Goal: Task Accomplishment & Management: Manage account settings

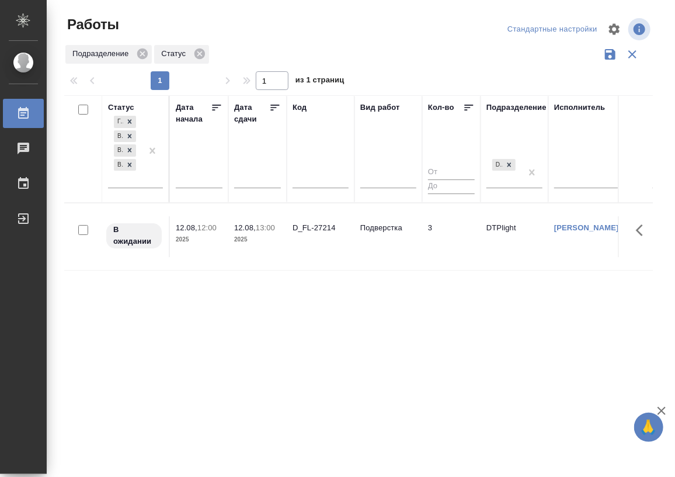
click at [334, 319] on div "Статус Готов к работе В ожидании В работе Выполнен Дата начала Дата сдачи Код В…" at bounding box center [358, 305] width 589 height 421
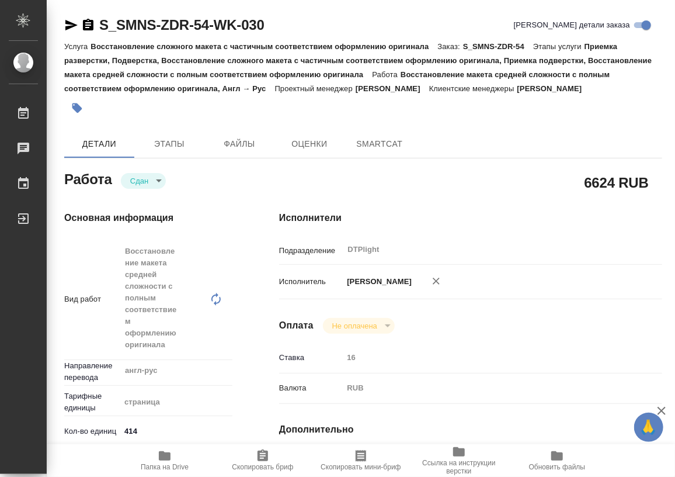
type textarea "x"
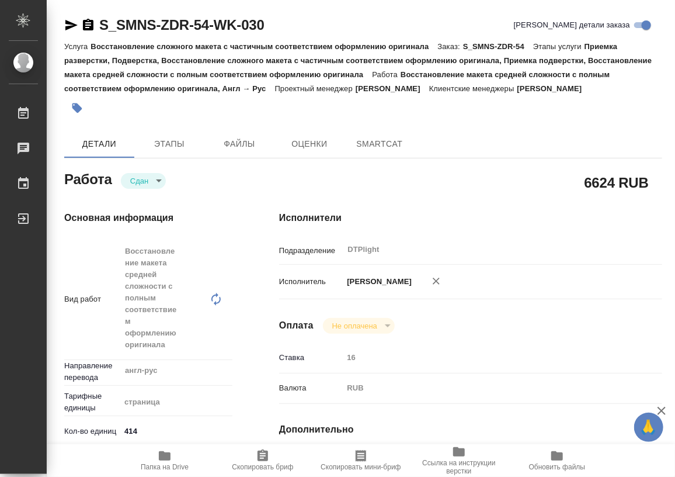
type textarea "x"
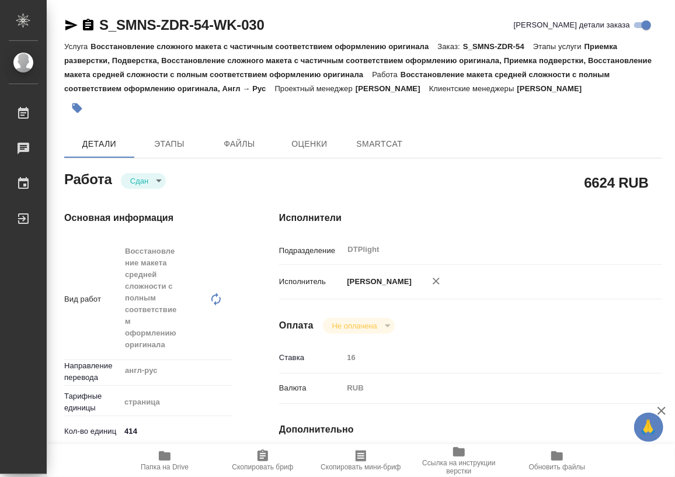
type textarea "x"
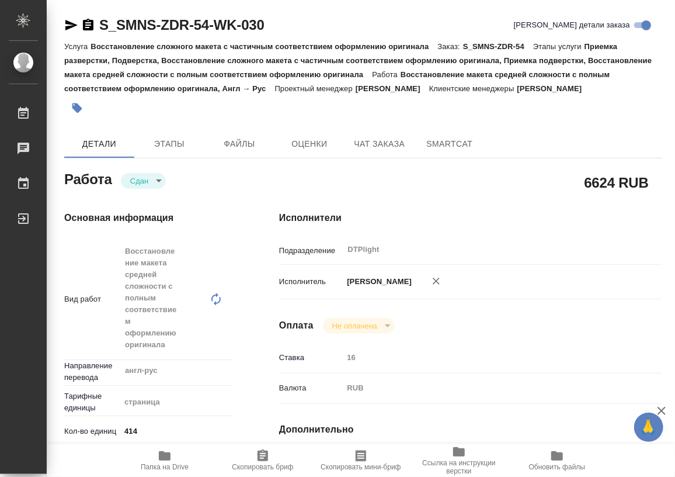
type textarea "x"
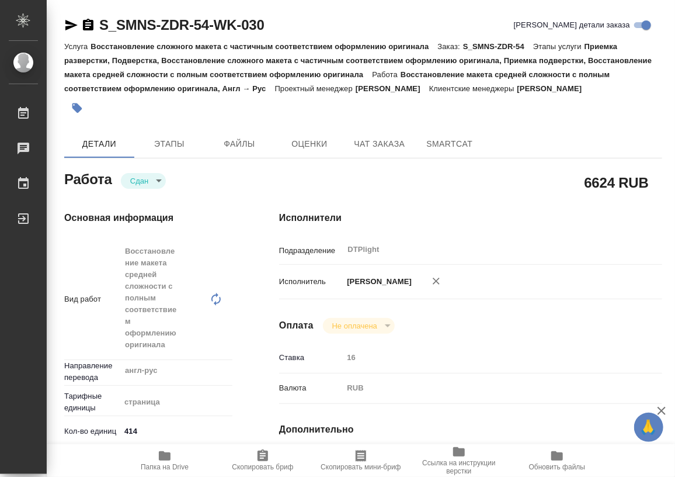
type textarea "x"
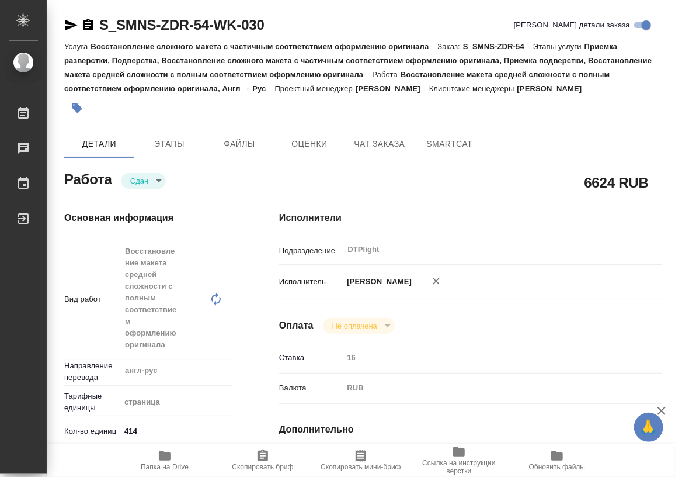
type textarea "x"
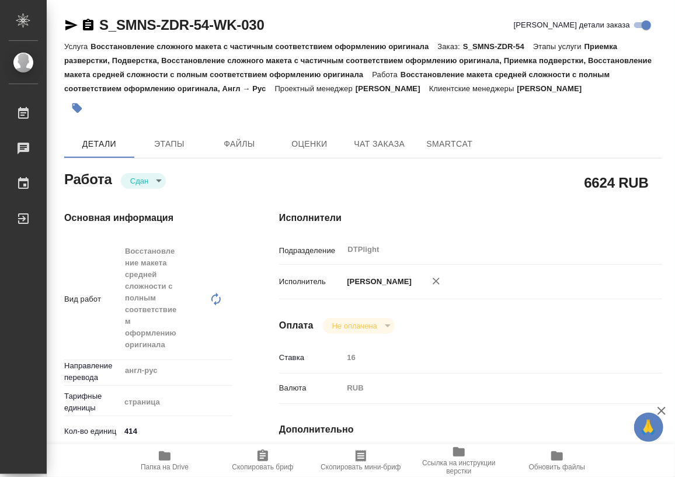
type textarea "x"
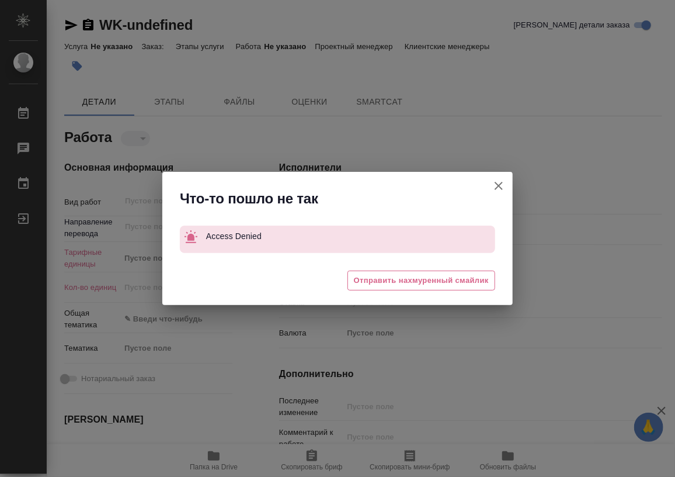
click at [498, 181] on icon "button" at bounding box center [499, 186] width 14 height 14
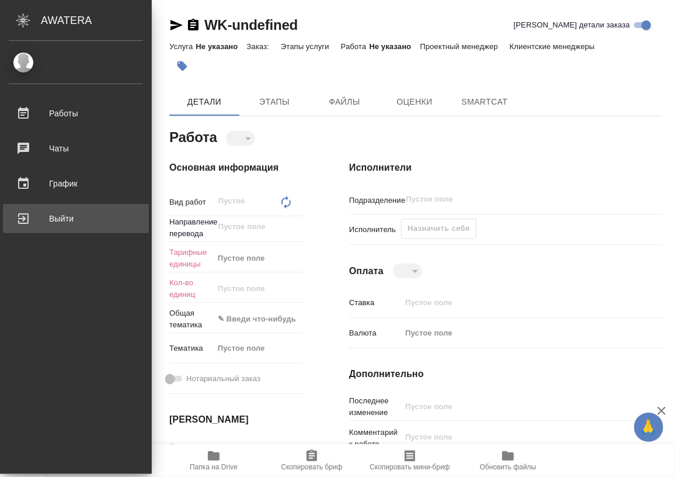
click at [43, 222] on div "Выйти" at bounding box center [76, 219] width 134 height 18
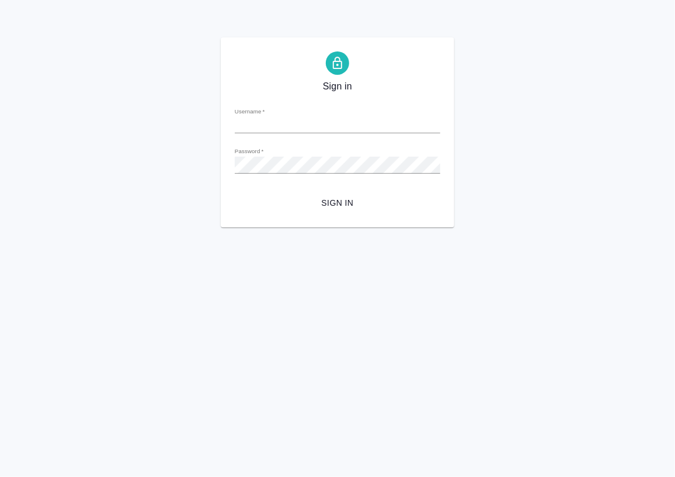
type input "[PERSON_NAME][EMAIL_ADDRESS][DOMAIN_NAME]"
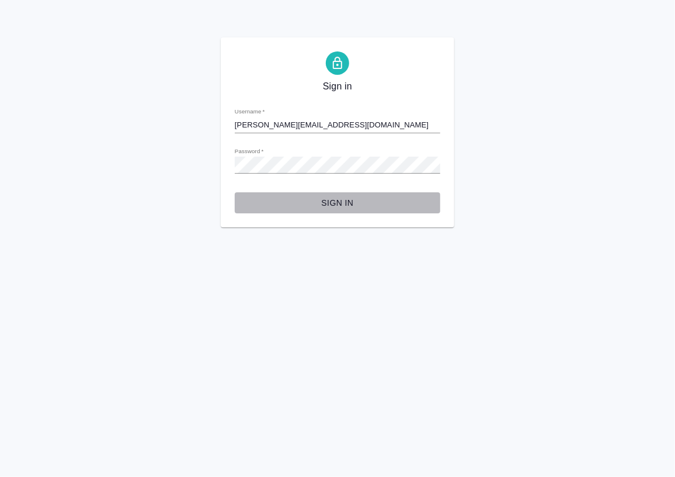
click at [351, 202] on span "Sign in" at bounding box center [337, 203] width 187 height 15
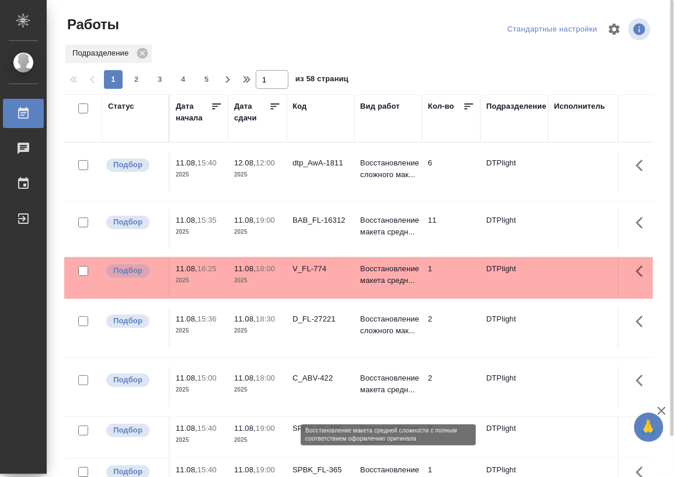
click at [383, 395] on p "Восстановление макета средн..." at bounding box center [388, 383] width 56 height 23
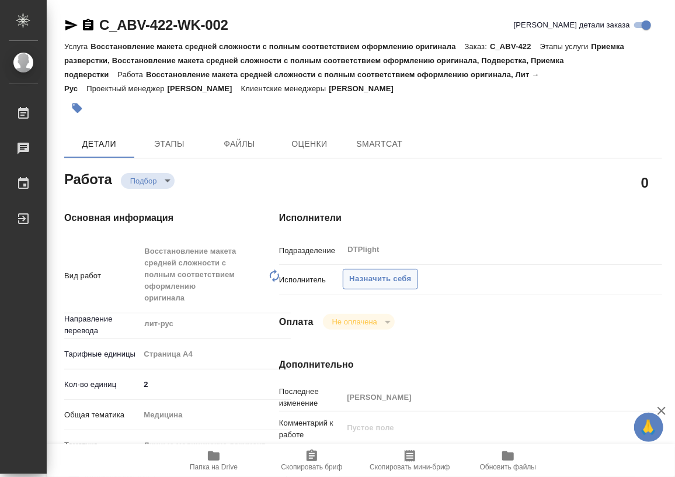
type textarea "x"
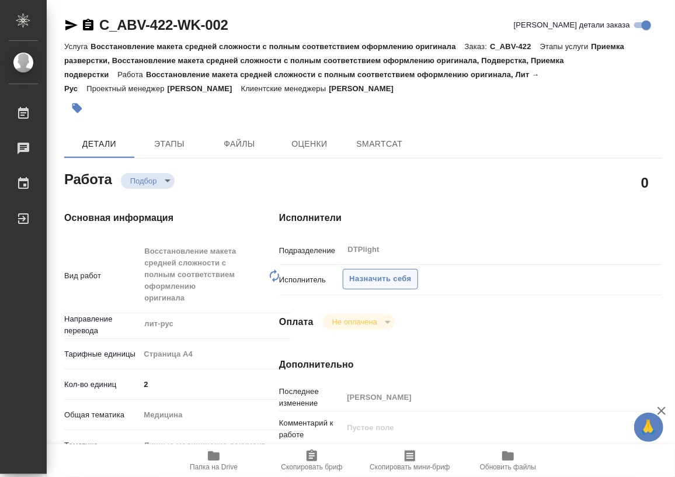
type textarea "x"
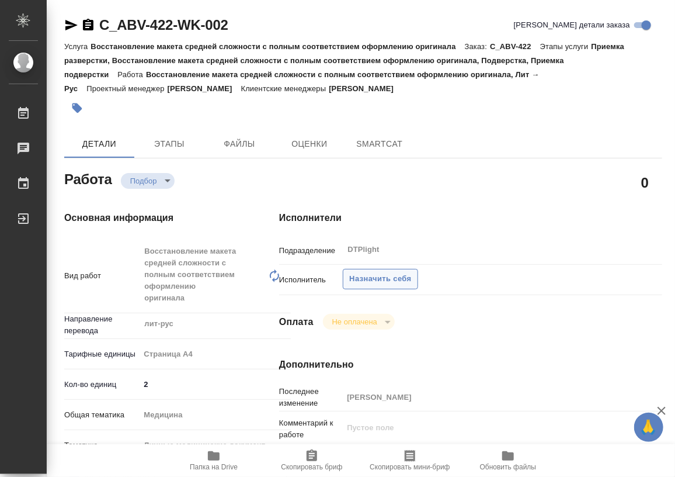
type textarea "x"
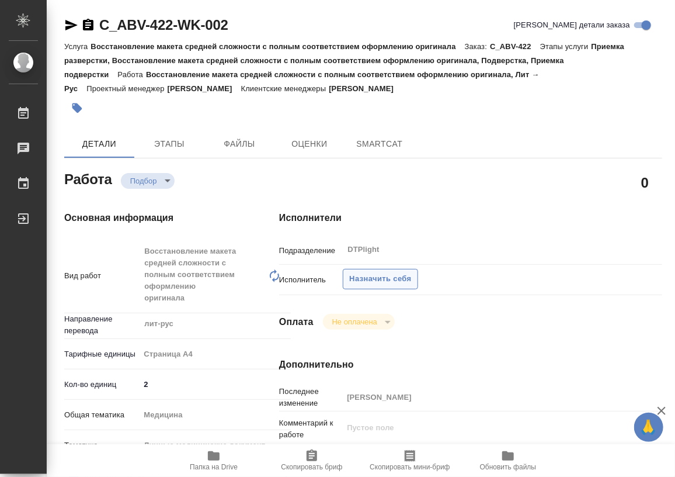
type textarea "x"
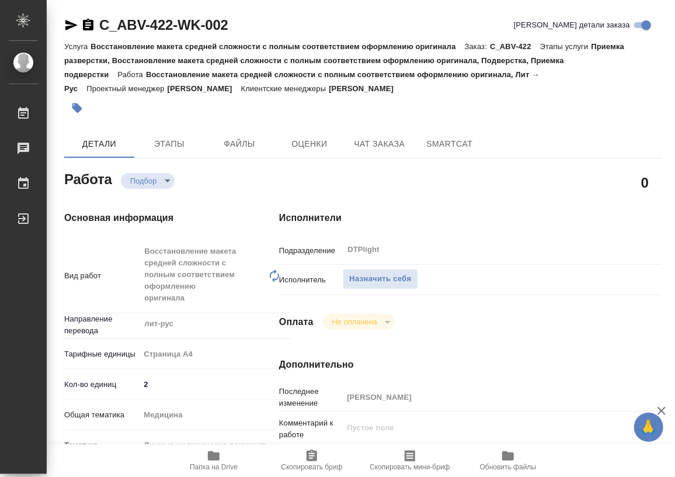
type textarea "x"
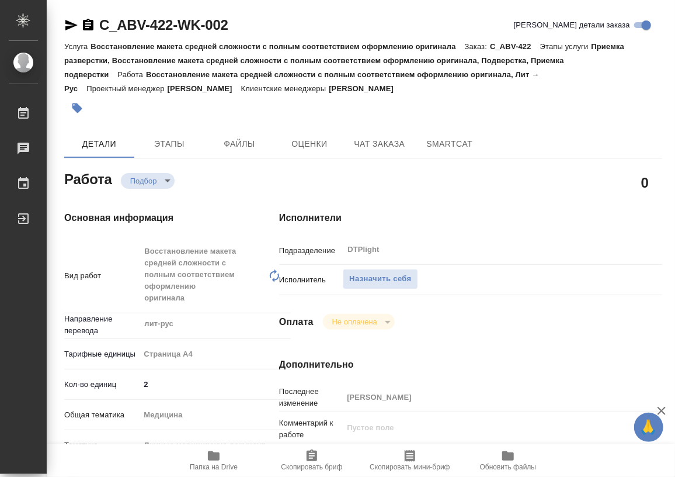
type textarea "x"
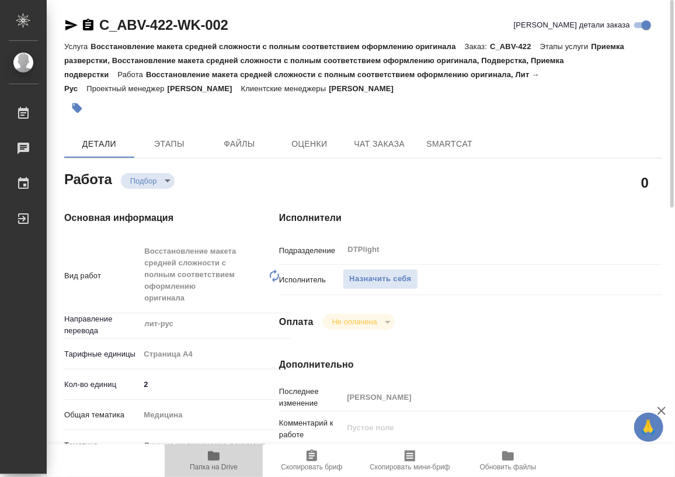
click at [218, 457] on icon "button" at bounding box center [214, 455] width 12 height 9
click at [373, 283] on span "Назначить себя" at bounding box center [380, 278] width 62 height 13
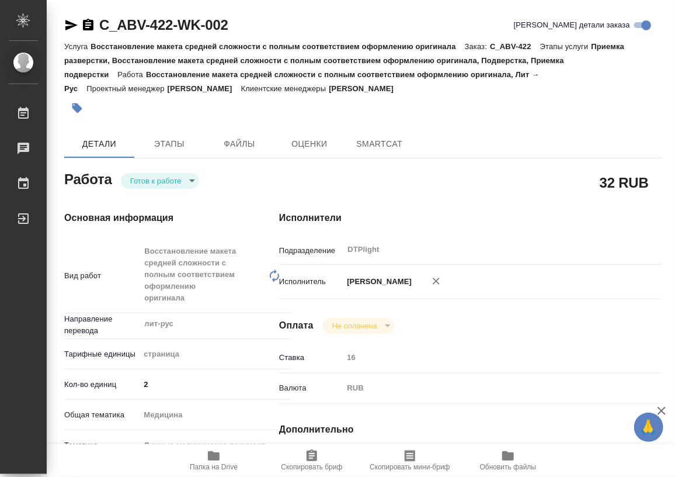
type textarea "x"
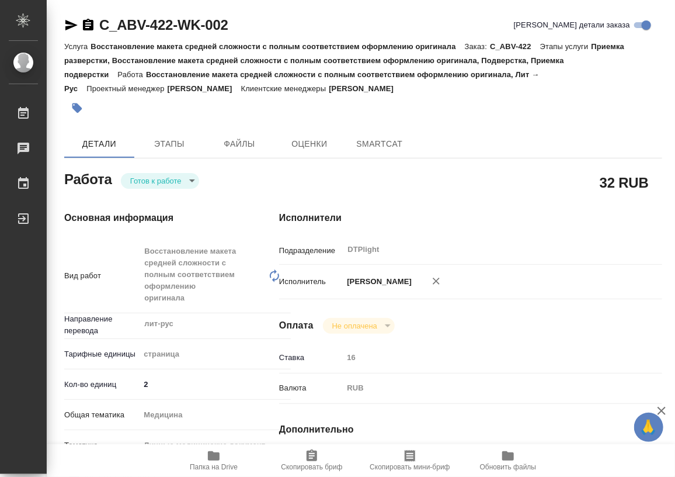
type textarea "x"
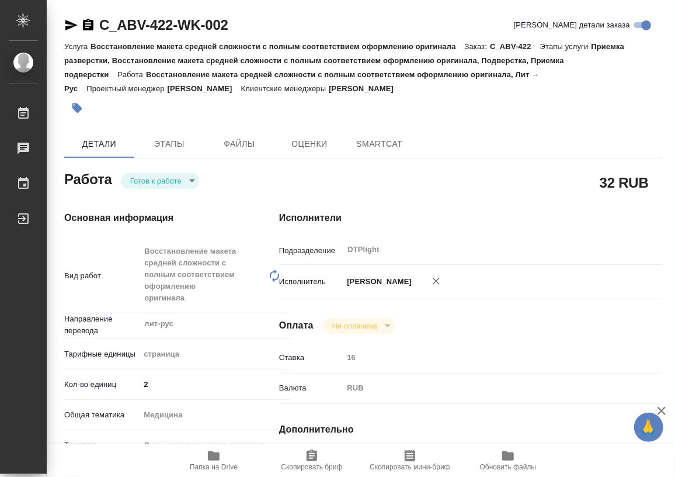
type textarea "x"
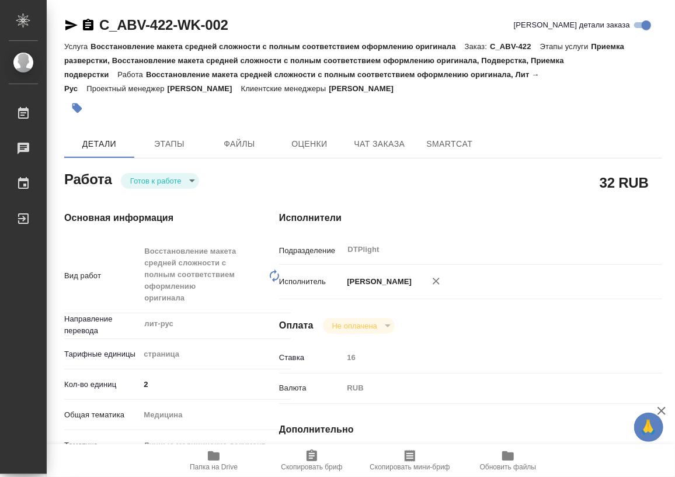
type textarea "x"
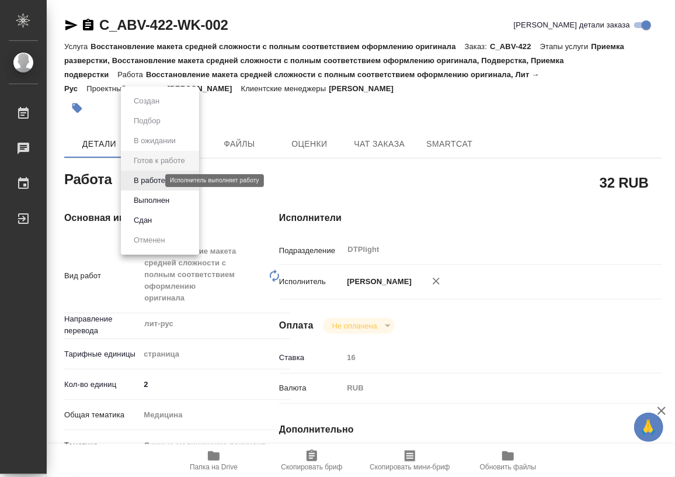
click at [147, 181] on body "🙏 .cls-1 fill:#fff; AWATERA Работы Чаты График Выйти C_ABV-422-WK-002 Кратко де…" at bounding box center [337, 238] width 675 height 477
type textarea "x"
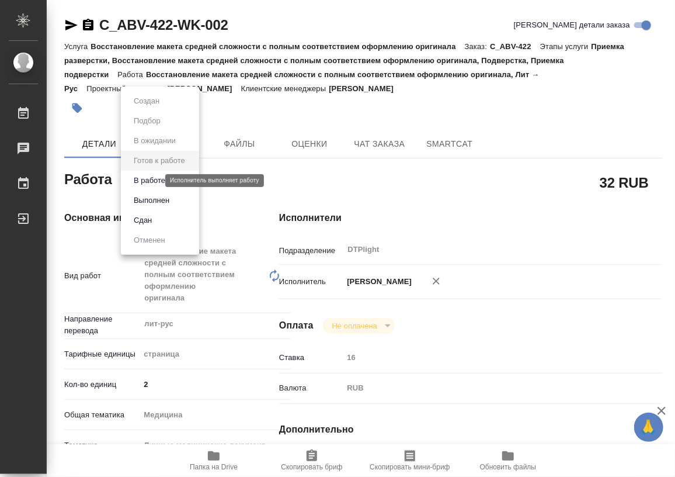
type textarea "x"
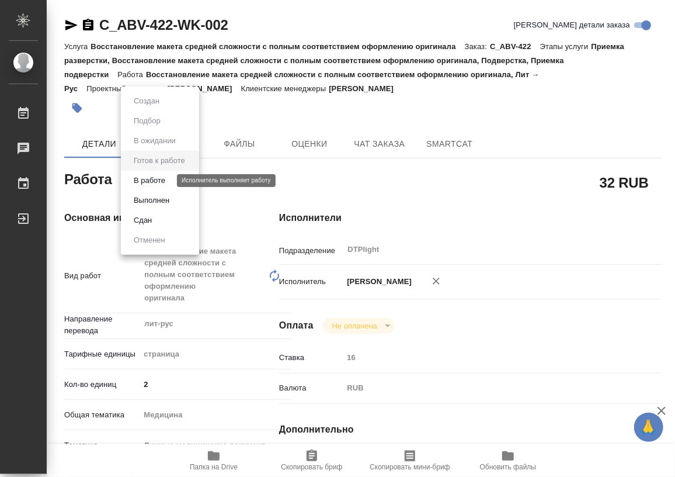
type textarea "x"
click at [164, 179] on button "В работе" at bounding box center [149, 180] width 39 height 13
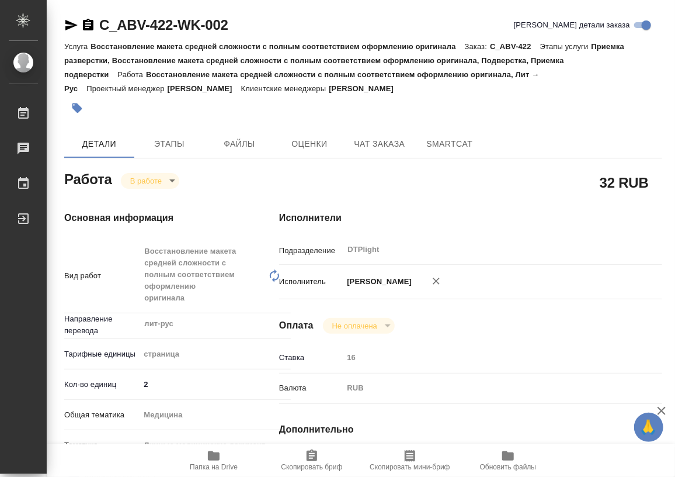
type textarea "x"
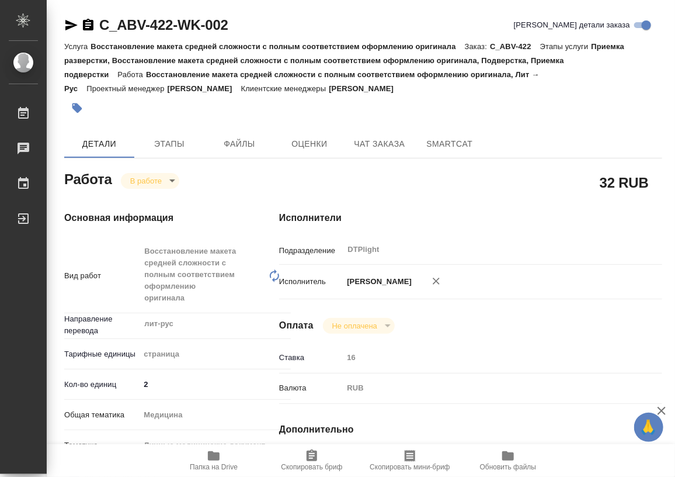
type textarea "x"
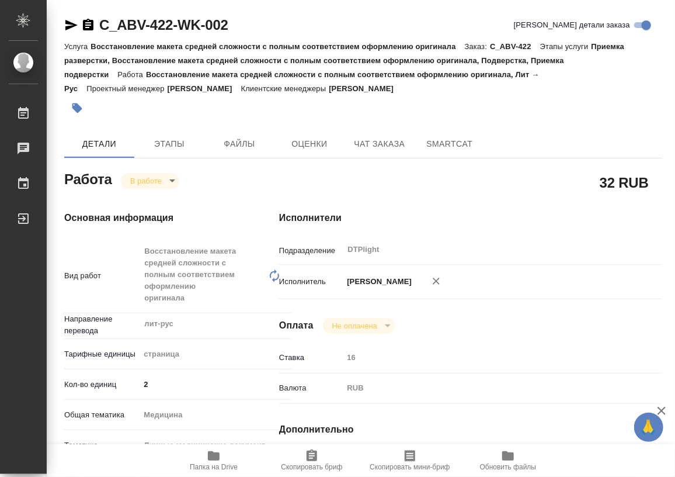
type textarea "x"
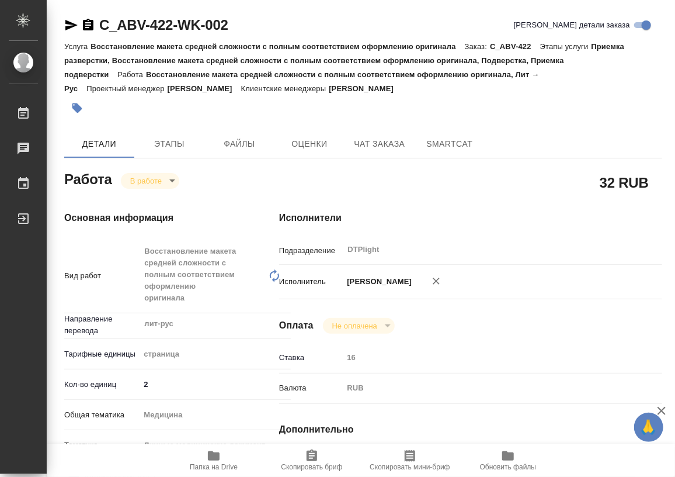
type textarea "x"
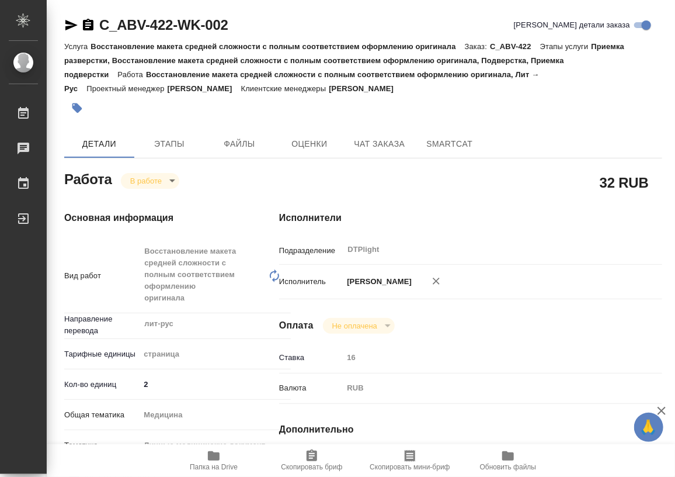
type textarea "x"
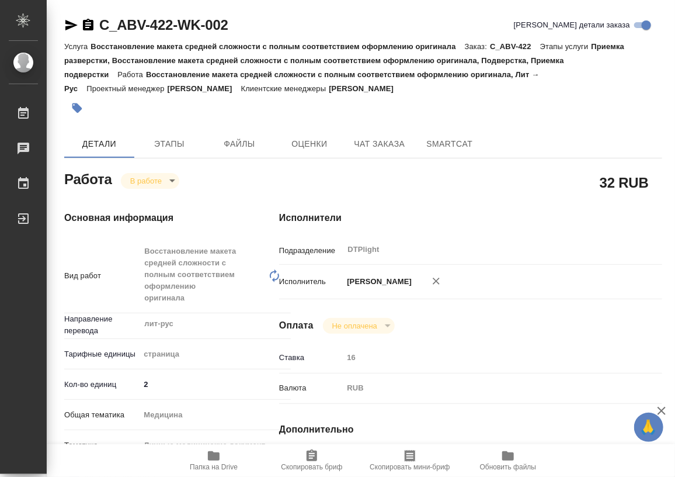
type textarea "x"
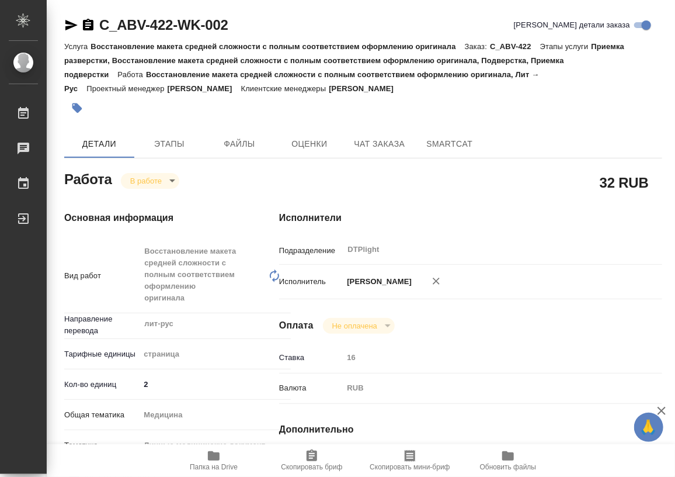
click at [88, 27] on icon "button" at bounding box center [88, 25] width 14 height 14
click at [137, 181] on body "🙏 .cls-1 fill:#fff; AWATERA Работы 0 Чаты График Выйти C_ABV-422-WK-002 Кратко …" at bounding box center [337, 238] width 675 height 477
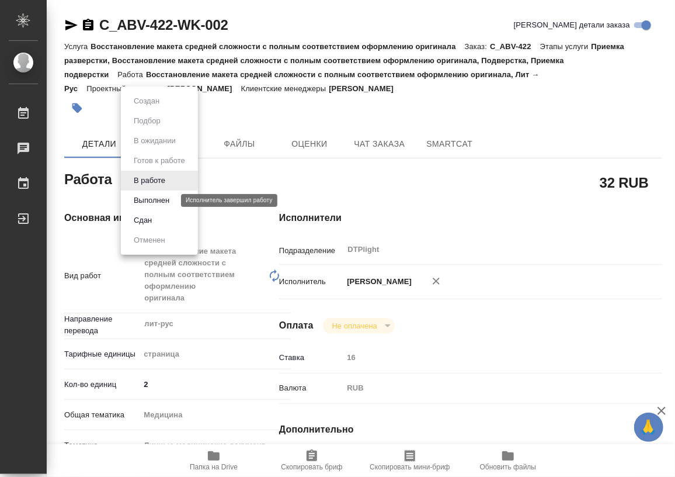
click at [151, 199] on button "Выполнен" at bounding box center [151, 200] width 43 height 13
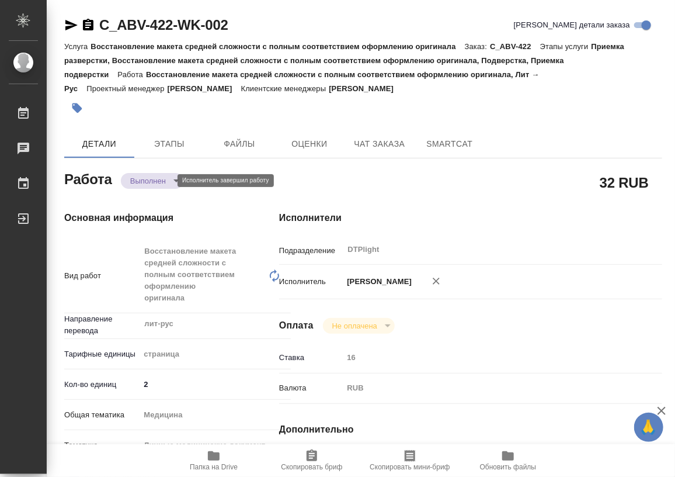
type textarea "x"
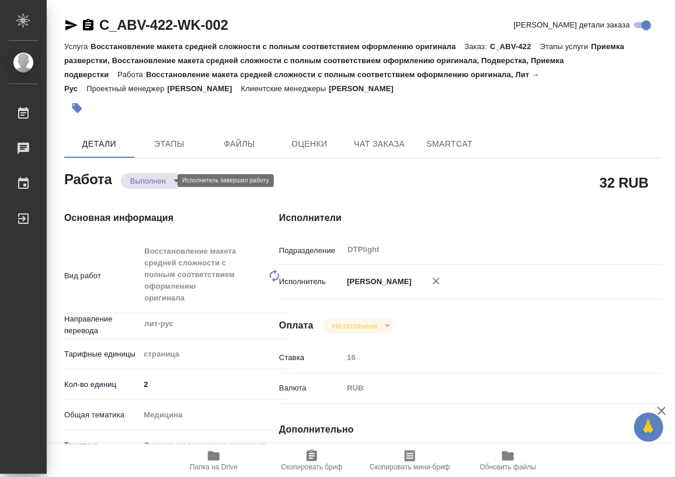
type textarea "x"
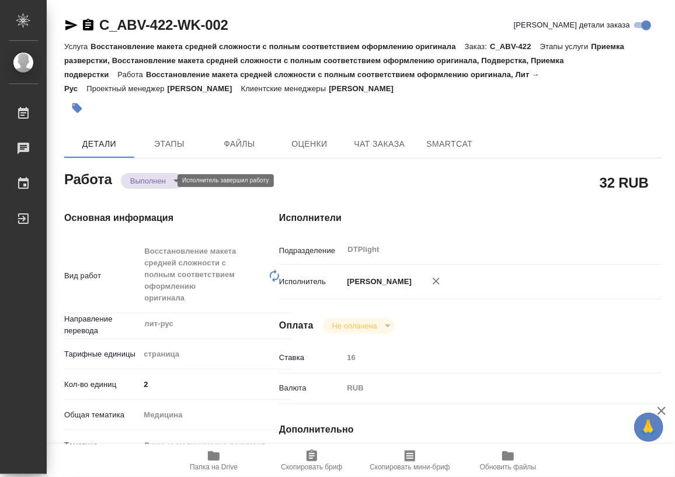
type textarea "x"
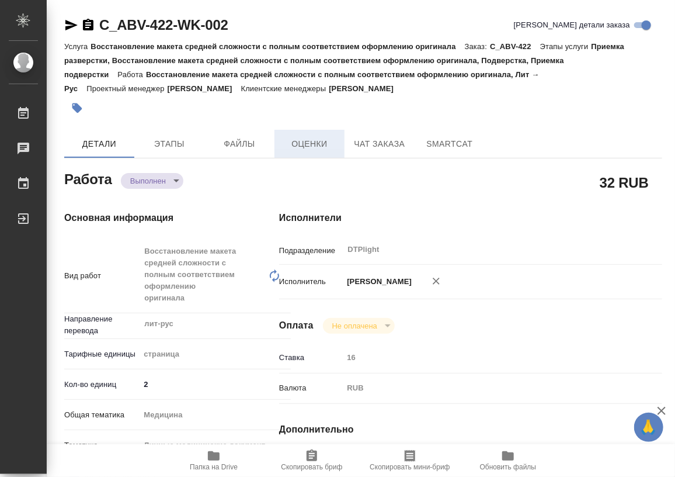
type textarea "x"
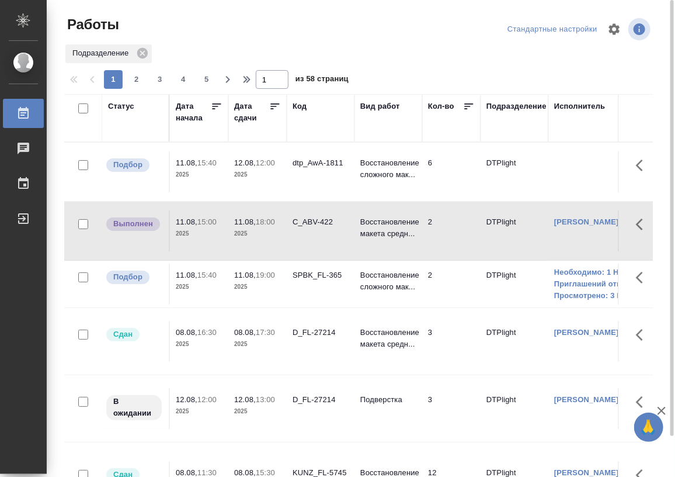
click at [123, 106] on div "Статус" at bounding box center [121, 106] width 26 height 12
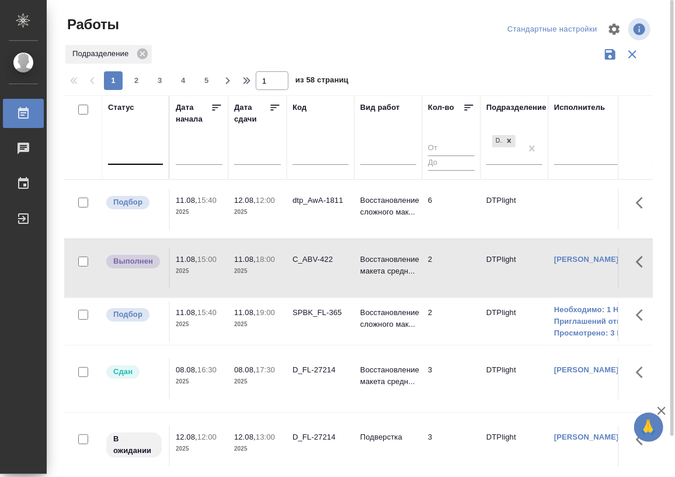
click at [127, 162] on div at bounding box center [135, 154] width 55 height 22
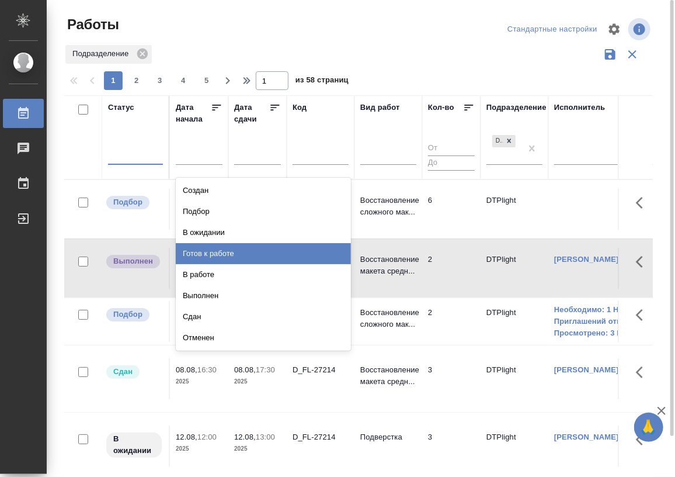
click at [210, 251] on div "Готов к работе" at bounding box center [263, 253] width 175 height 21
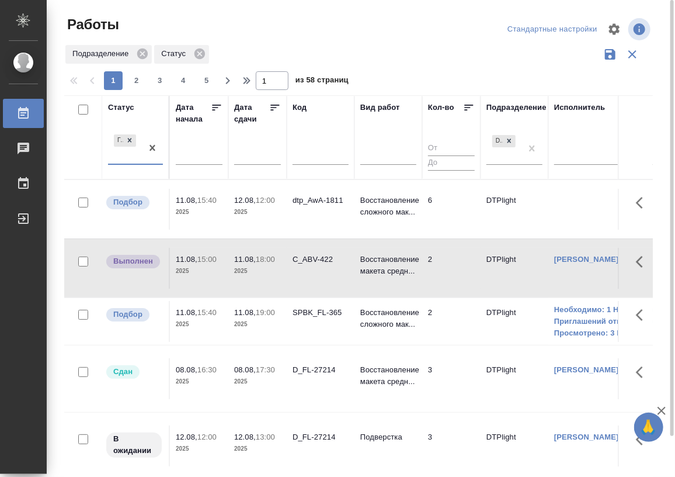
click at [141, 162] on div "Готов к работе" at bounding box center [125, 148] width 34 height 32
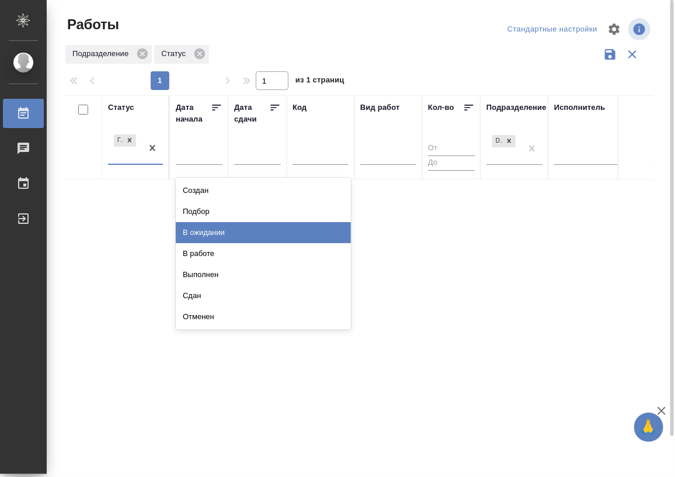
click at [221, 233] on div "В ожидании" at bounding box center [263, 232] width 175 height 21
